Goal: Task Accomplishment & Management: Use online tool/utility

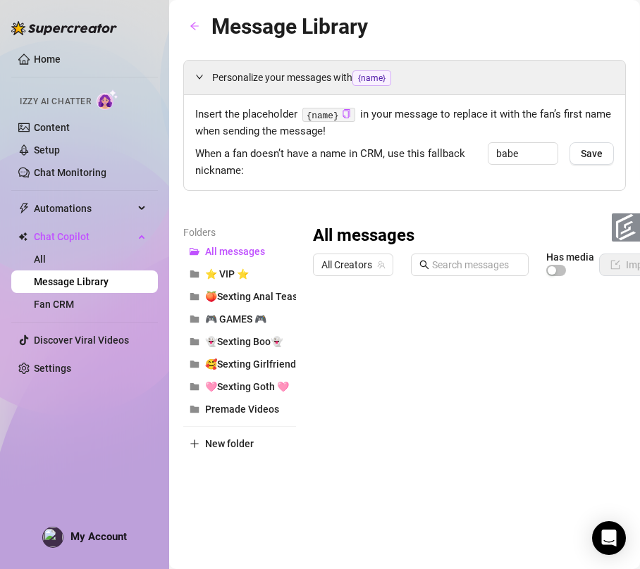
scroll to position [85, 0]
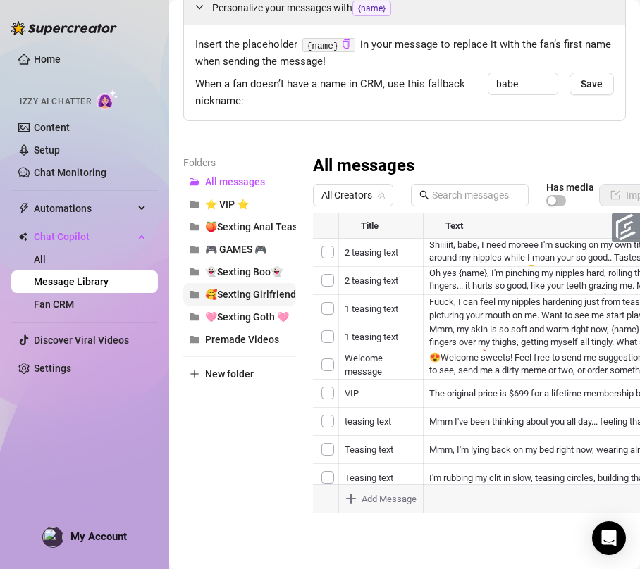
click at [254, 289] on span "🥰Sexting Girlfriend🥰" at bounding box center [256, 294] width 103 height 11
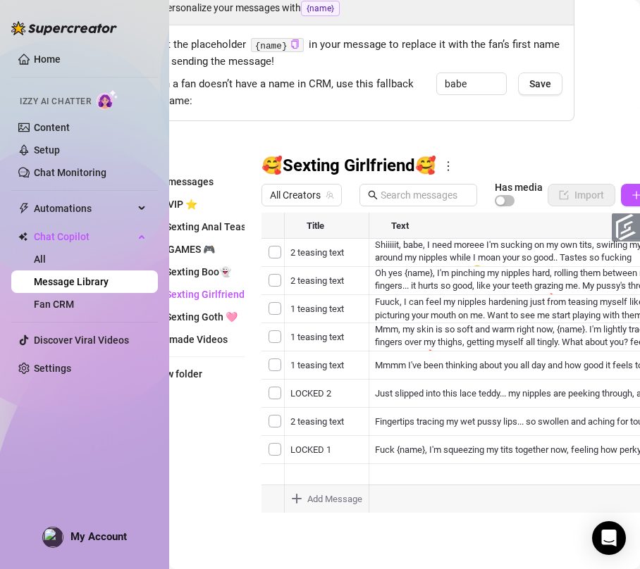
scroll to position [85, 42]
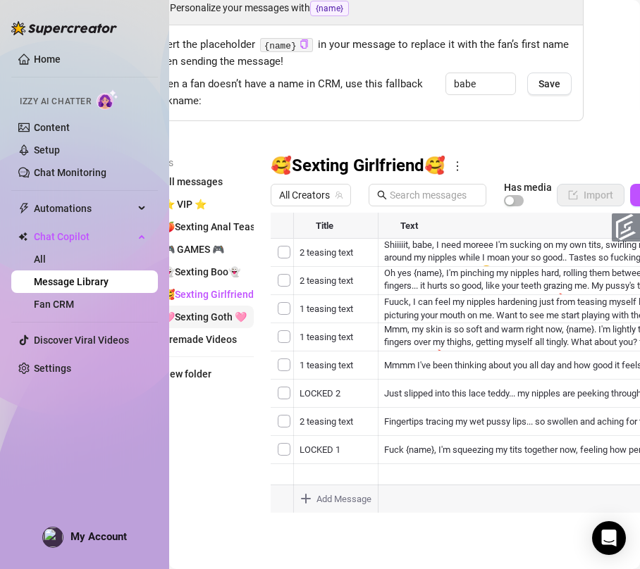
click at [223, 311] on span "🩷Sexting Goth 🩷" at bounding box center [205, 316] width 84 height 11
click at [221, 289] on span "🥰Sexting Girlfriend🥰" at bounding box center [214, 294] width 103 height 11
click at [221, 266] on span "👻Sexting Boo👻" at bounding box center [202, 271] width 78 height 11
click at [228, 289] on span "🥰Sexting Girlfriend🥰" at bounding box center [214, 294] width 103 height 11
click at [206, 261] on button "👻Sexting Boo👻" at bounding box center [197, 272] width 113 height 23
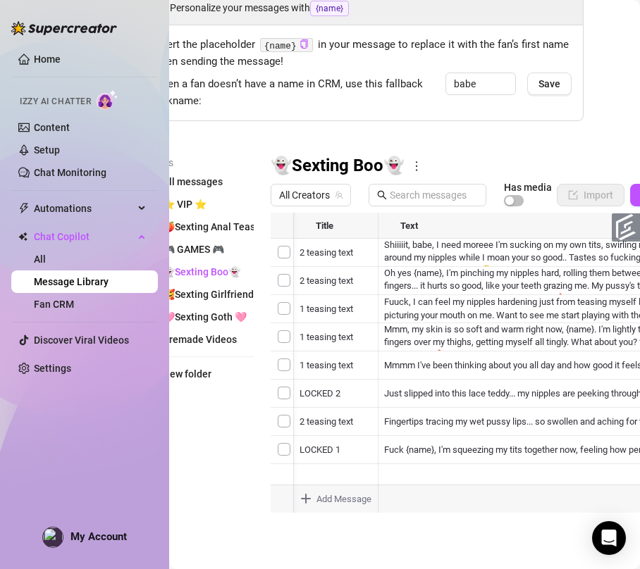
scroll to position [0, 20]
click at [223, 289] on span "🥰Sexting Girlfriend🥰" at bounding box center [214, 294] width 103 height 11
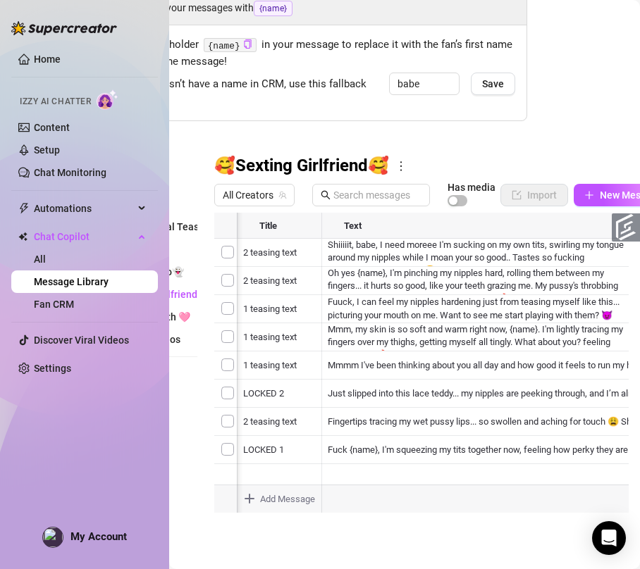
scroll to position [85, 147]
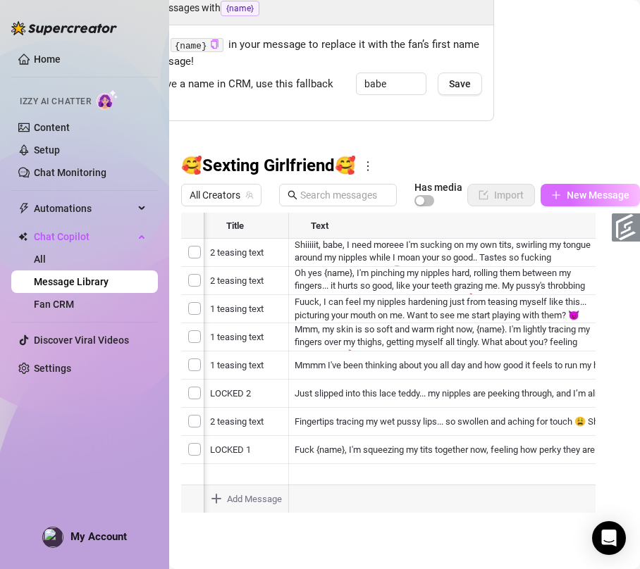
click at [551, 190] on span "button" at bounding box center [556, 195] width 10 height 11
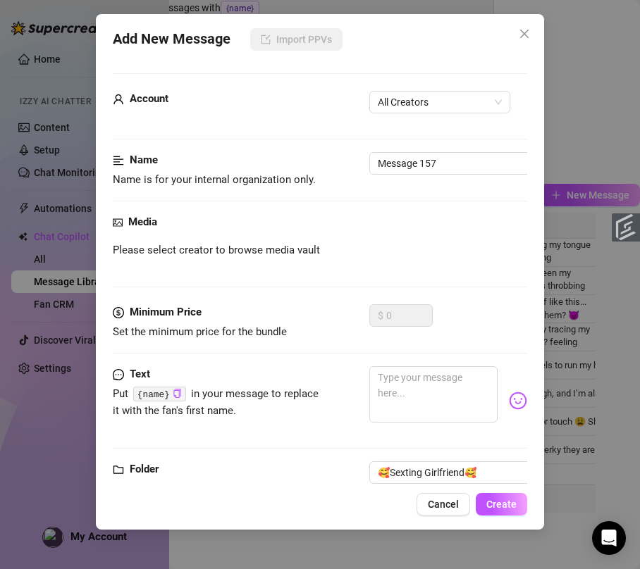
scroll to position [17, 0]
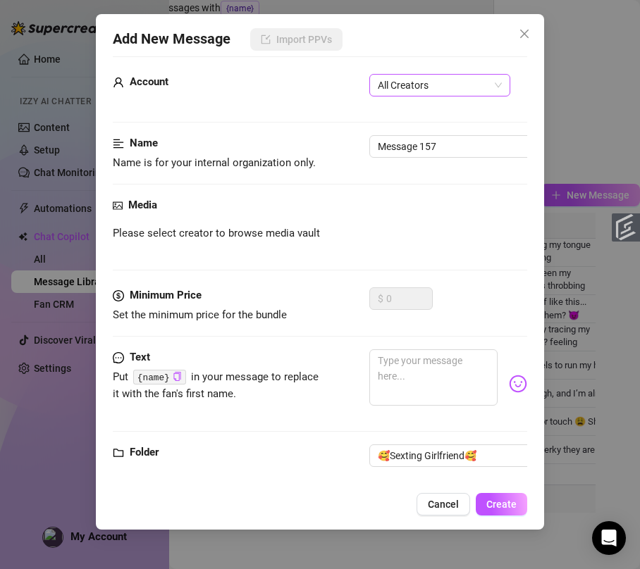
click at [446, 85] on span "All Creators" at bounding box center [440, 85] width 124 height 21
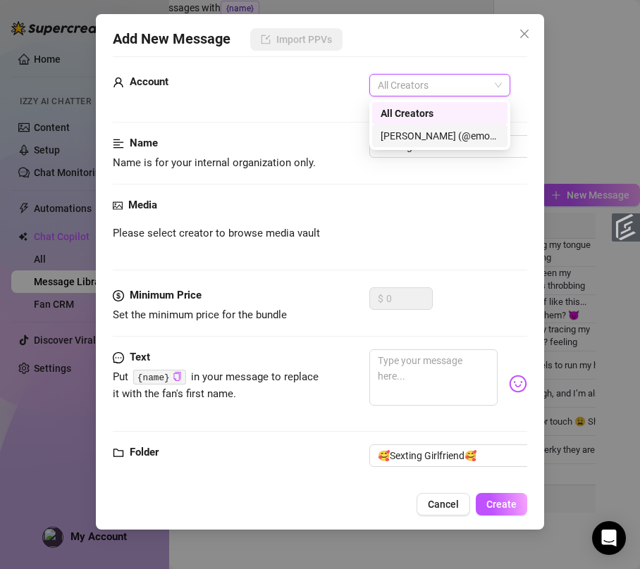
click at [450, 134] on div "[PERSON_NAME] (@emopink69)" at bounding box center [439, 136] width 118 height 16
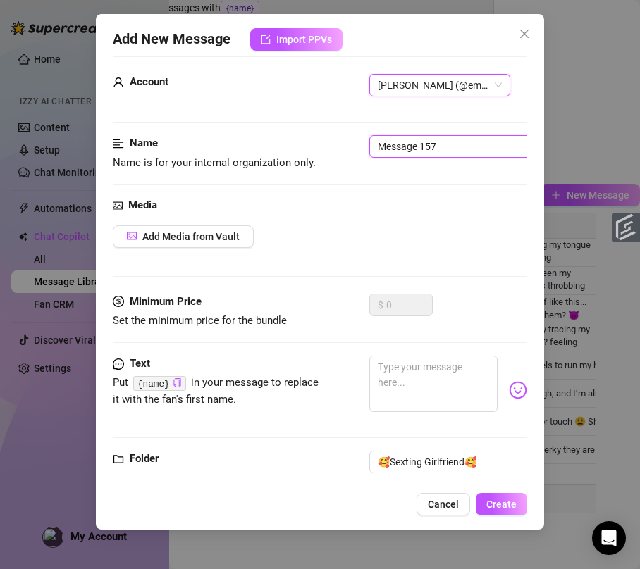
click at [421, 144] on input "Message 157" at bounding box center [457, 146] width 177 height 23
type input "LOCKED 3"
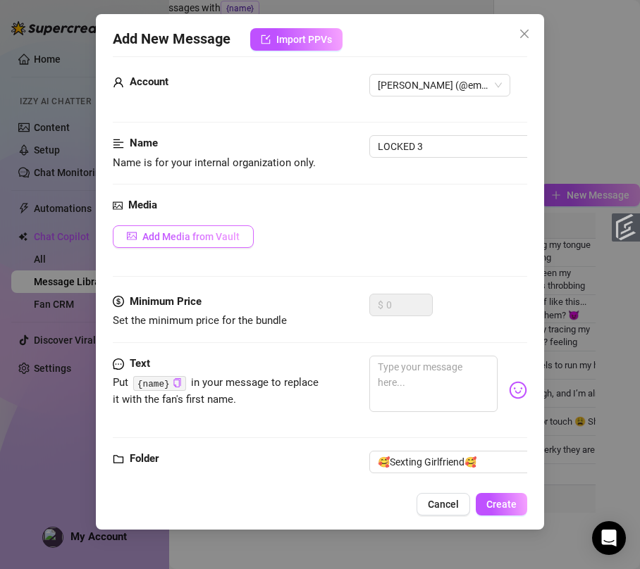
click at [235, 240] on span "Add Media from Vault" at bounding box center [190, 236] width 97 height 11
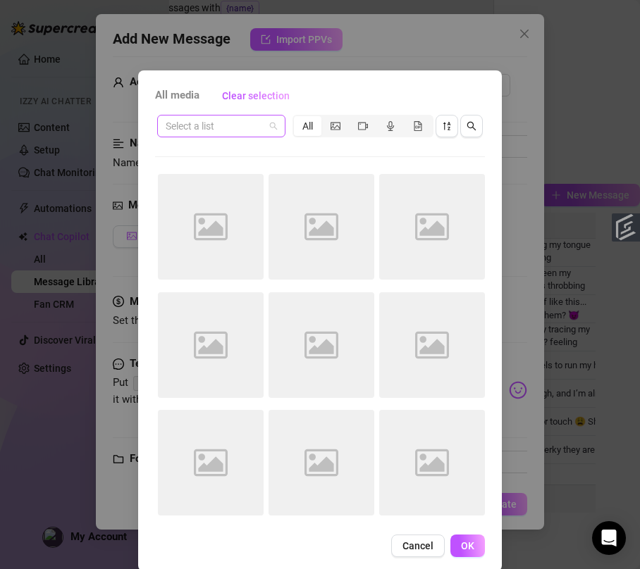
click at [255, 120] on input "search" at bounding box center [215, 126] width 99 height 21
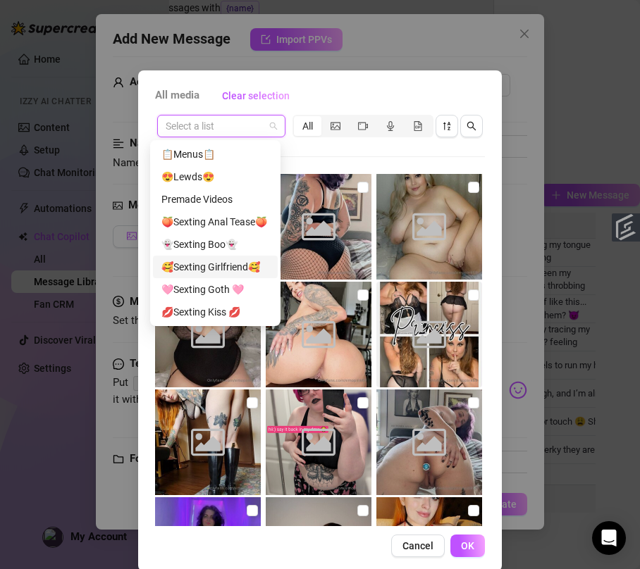
click at [245, 261] on div "🥰Sexting Girlfriend🥰" at bounding box center [215, 267] width 108 height 16
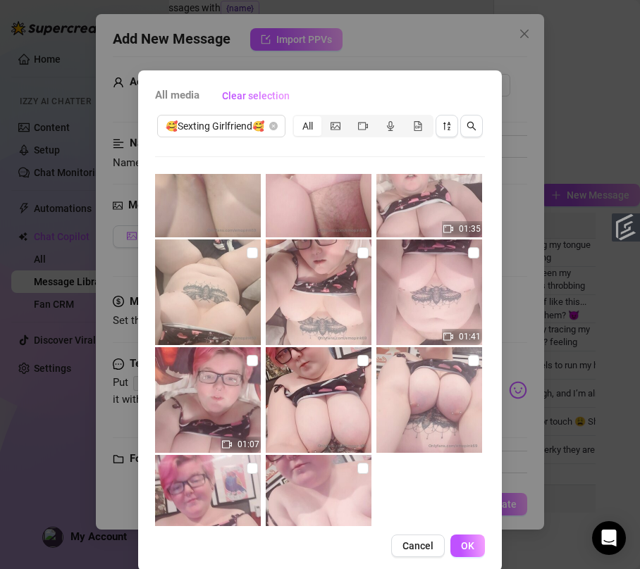
scroll to position [187, 0]
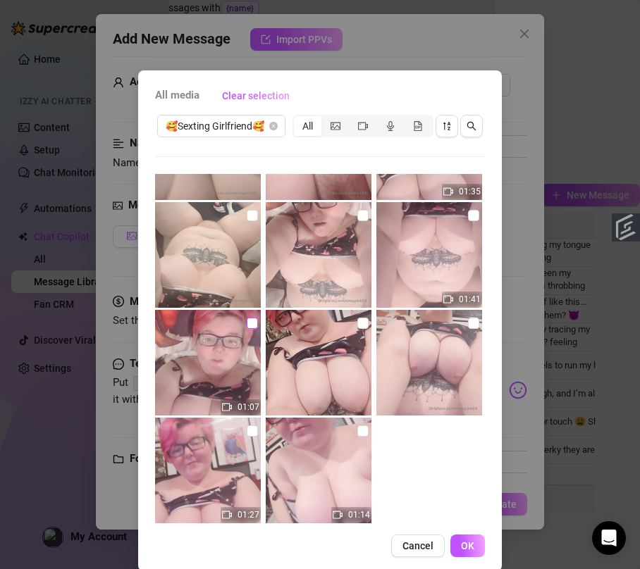
click at [247, 326] on input "checkbox" at bounding box center [252, 323] width 11 height 11
checkbox input "true"
click at [357, 325] on input "checkbox" at bounding box center [362, 323] width 11 height 11
checkbox input "true"
click at [468, 327] on input "checkbox" at bounding box center [473, 323] width 11 height 11
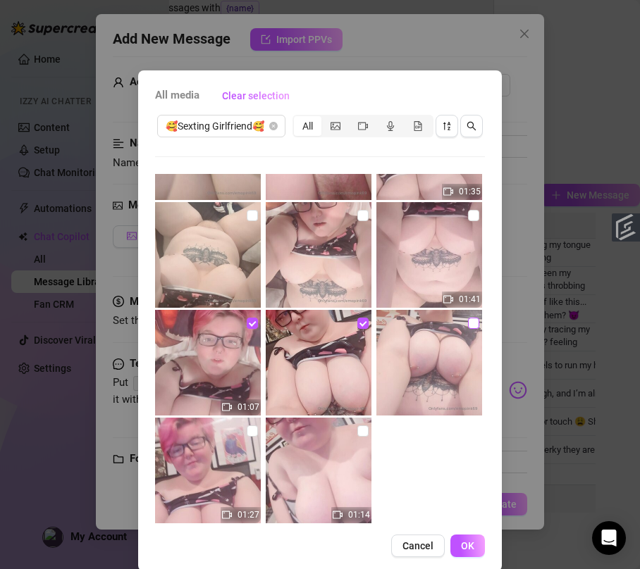
checkbox input "true"
click at [461, 552] on span "OK" at bounding box center [467, 545] width 13 height 11
